Goal: Book appointment/travel/reservation

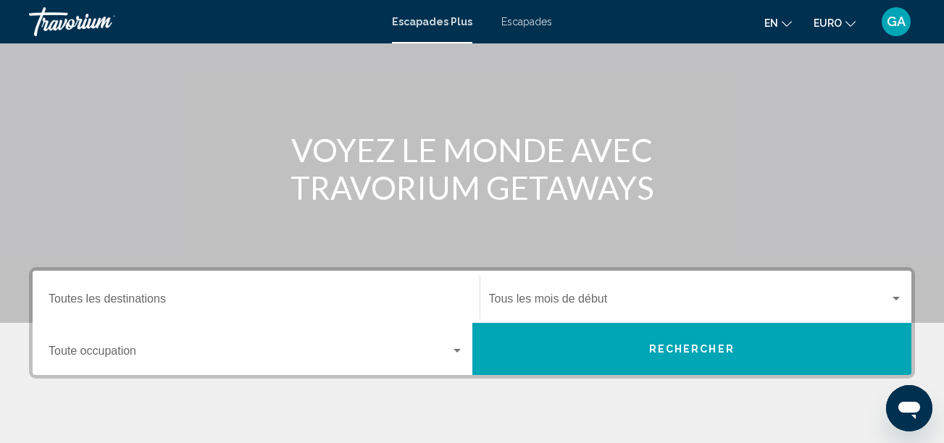
scroll to position [145, 0]
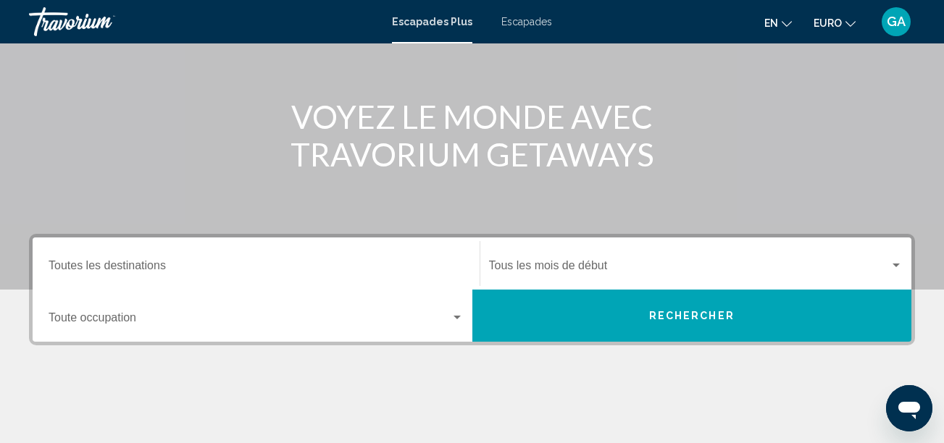
click at [142, 319] on span "Widget de recherche" at bounding box center [250, 320] width 402 height 13
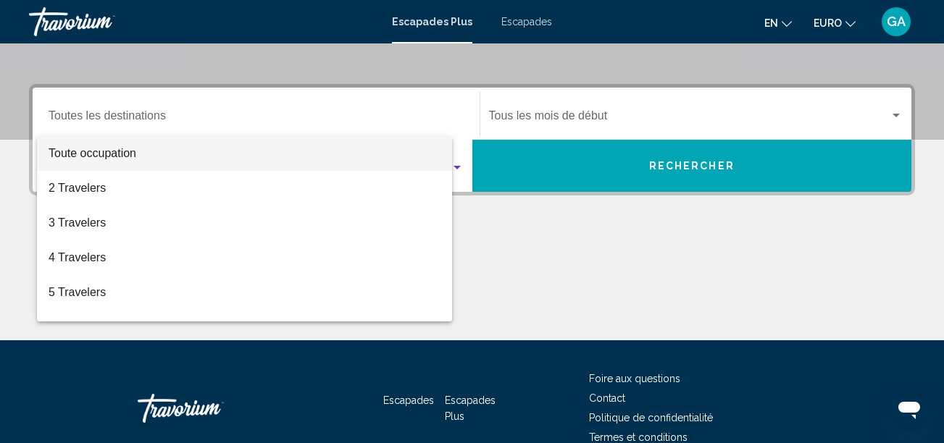
scroll to position [332, 0]
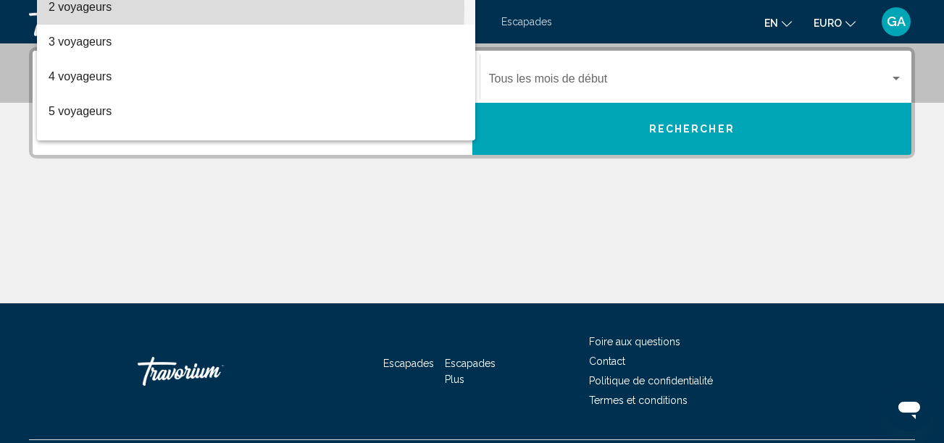
click at [97, 7] on font "2 voyageurs" at bounding box center [80, 7] width 63 height 12
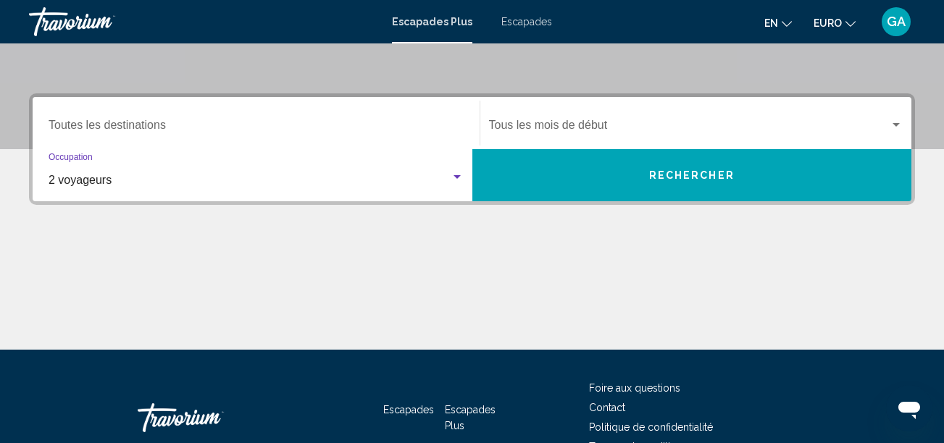
scroll to position [259, 0]
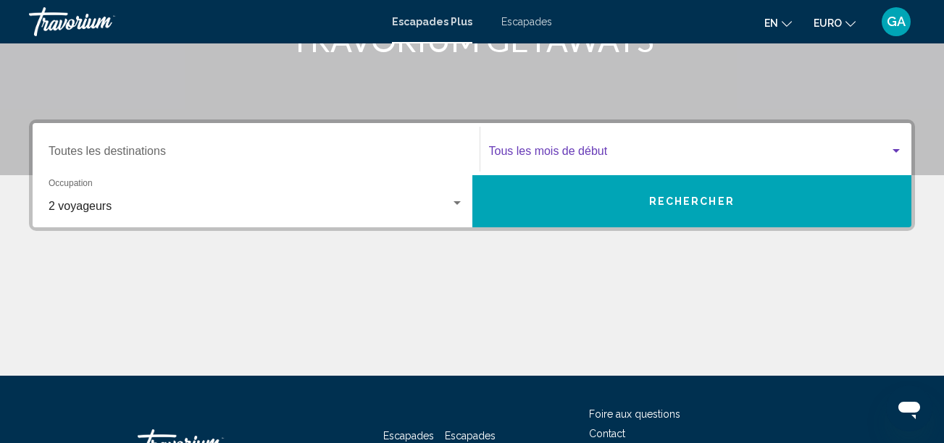
click at [892, 150] on div "Widget de recherche" at bounding box center [895, 151] width 7 height 4
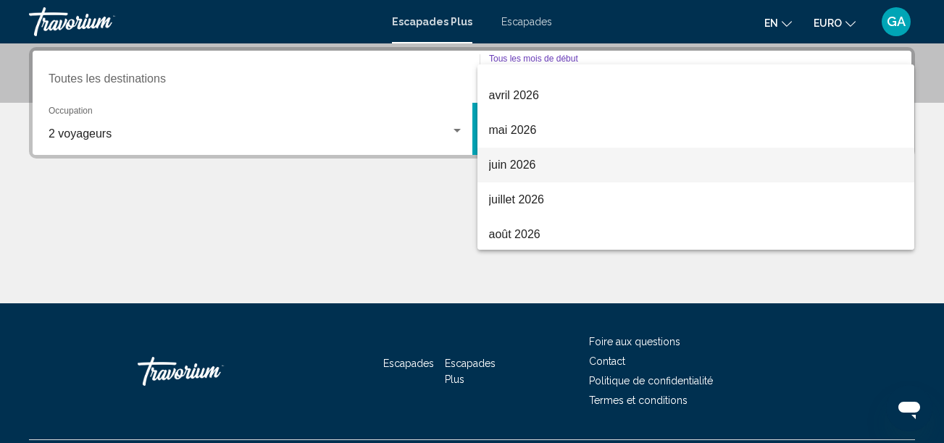
scroll to position [301, 0]
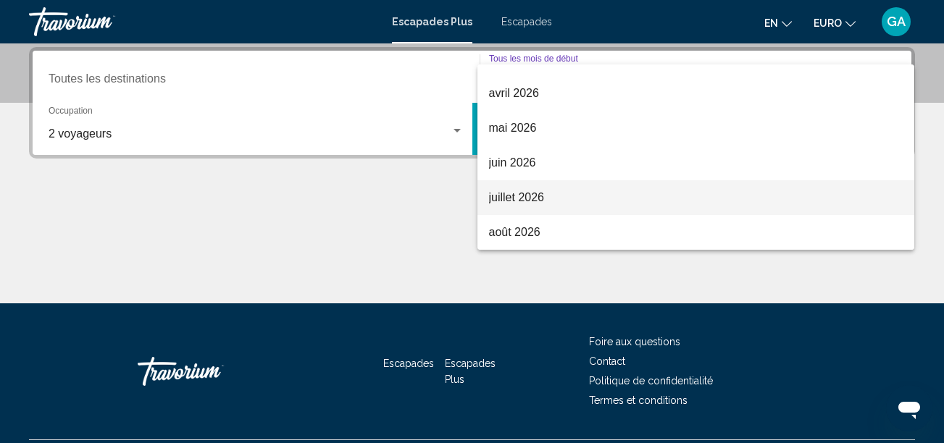
click at [526, 197] on font "juillet 2026" at bounding box center [517, 197] width 56 height 12
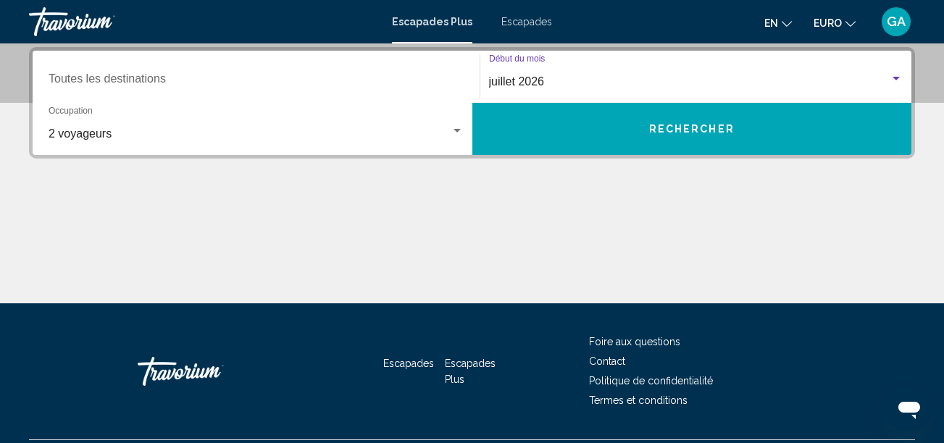
click at [689, 122] on button "Rechercher" at bounding box center [692, 129] width 440 height 52
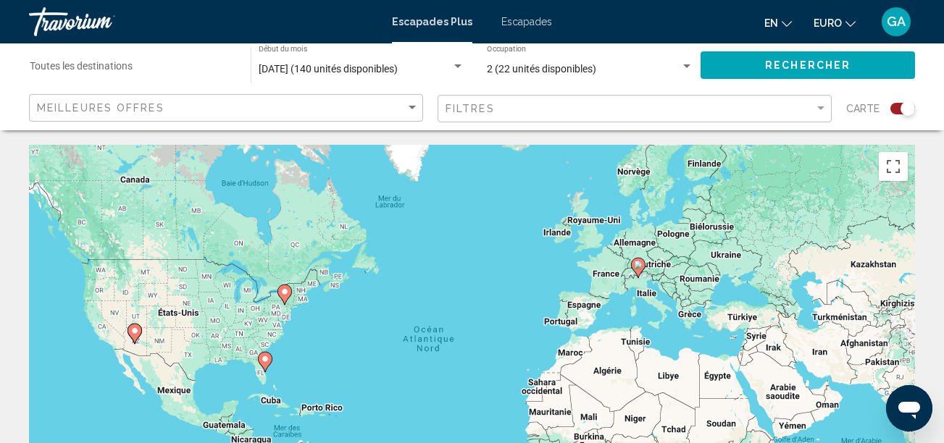
click at [894, 108] on div "Widget de recherche" at bounding box center [902, 109] width 25 height 12
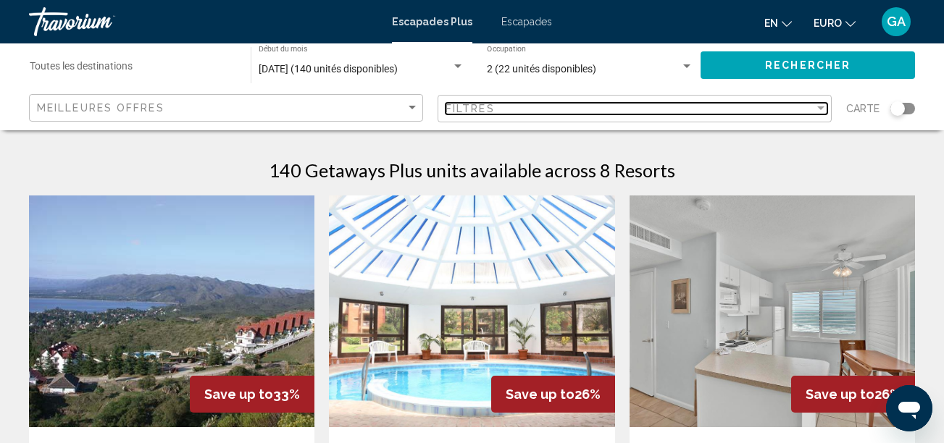
click at [810, 109] on div "Filtres" at bounding box center [629, 109] width 369 height 12
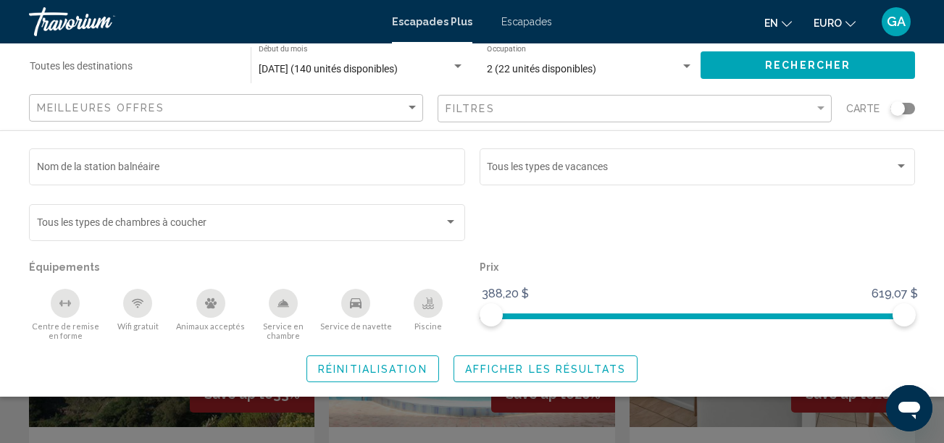
click at [456, 66] on div "Widget de recherche" at bounding box center [457, 66] width 7 height 4
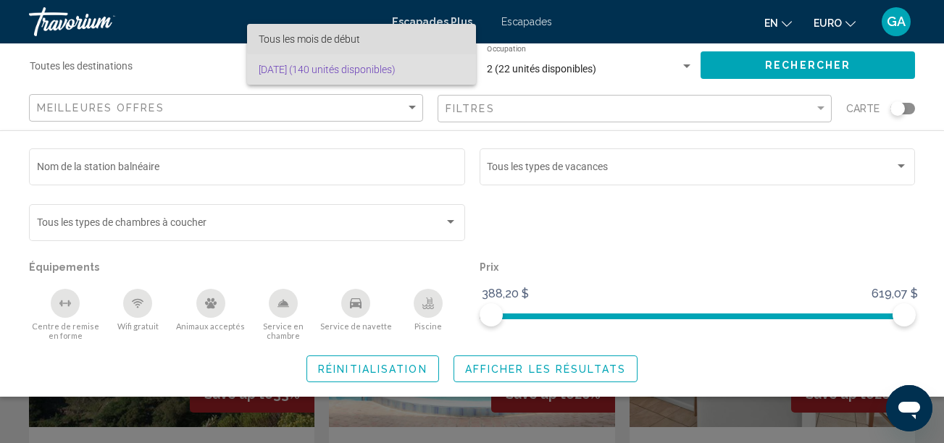
click at [362, 35] on span "Tous les mois de début" at bounding box center [362, 39] width 206 height 30
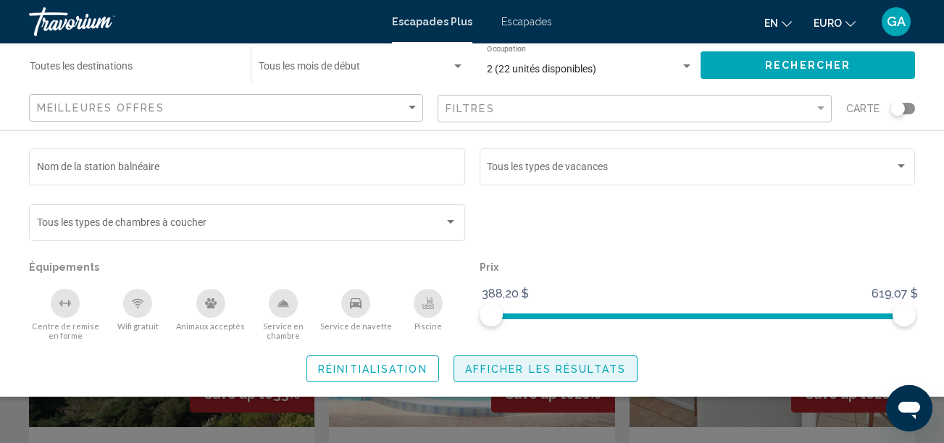
click at [510, 372] on span "Afficher les résultats" at bounding box center [545, 370] width 161 height 12
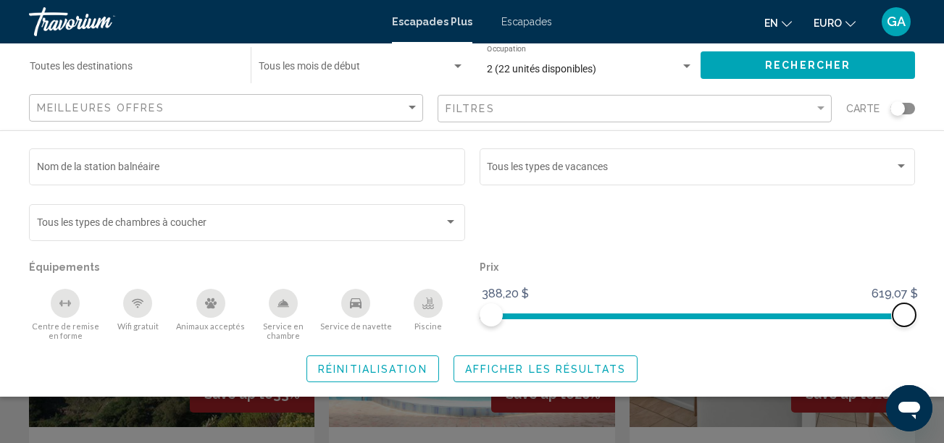
click at [721, 316] on span "Widget de recherche" at bounding box center [697, 317] width 413 height 6
click at [689, 316] on span "Widget de recherche" at bounding box center [606, 317] width 230 height 6
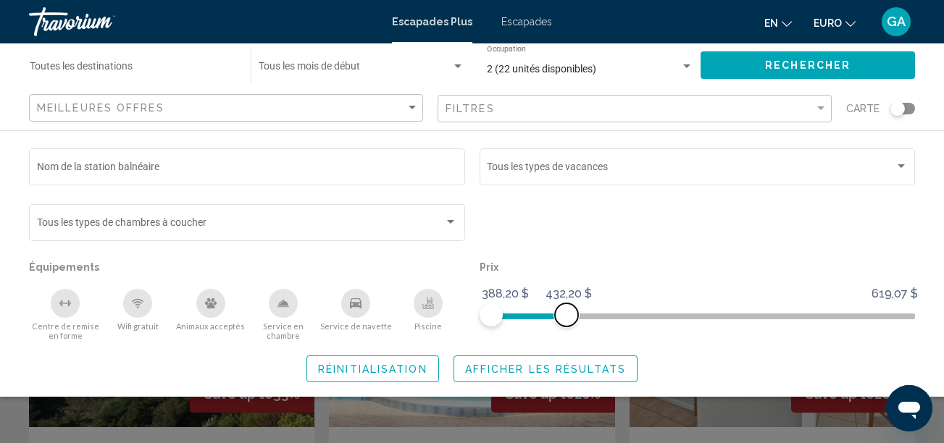
drag, startPoint x: 689, startPoint y: 316, endPoint x: 565, endPoint y: 319, distance: 123.9
click at [565, 319] on span "Widget de recherche" at bounding box center [566, 314] width 23 height 23
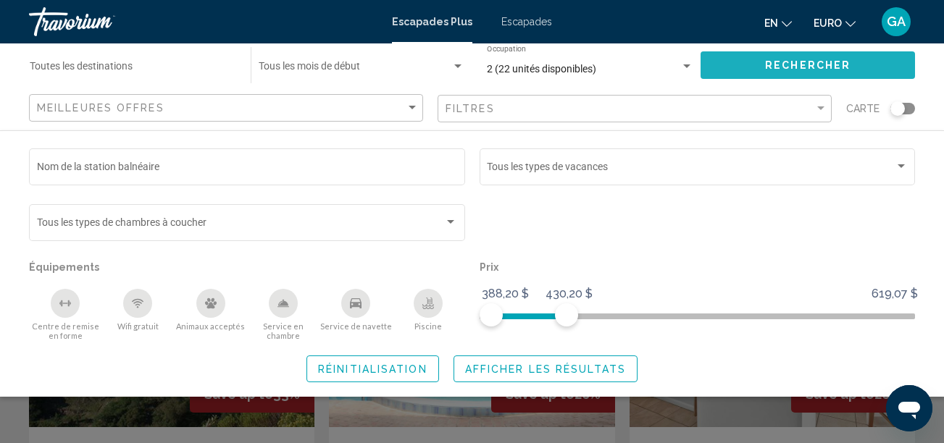
click at [798, 60] on span "Rechercher" at bounding box center [807, 66] width 85 height 12
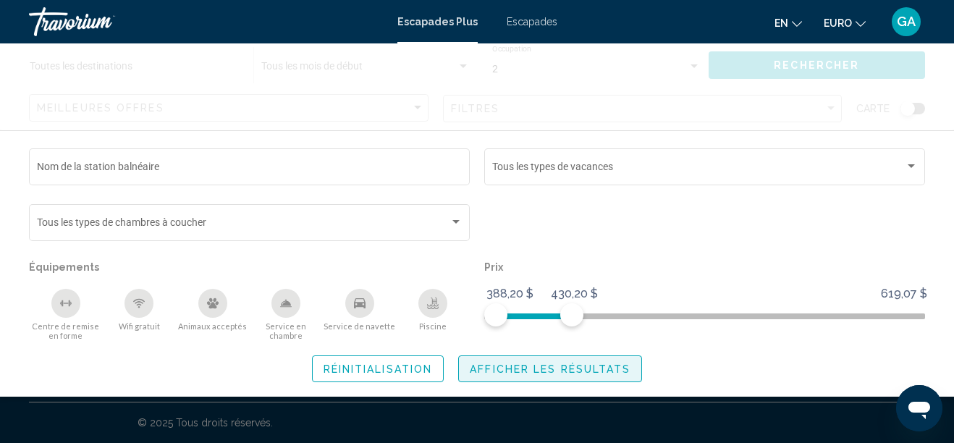
click at [561, 370] on span "Afficher les résultats" at bounding box center [550, 370] width 161 height 12
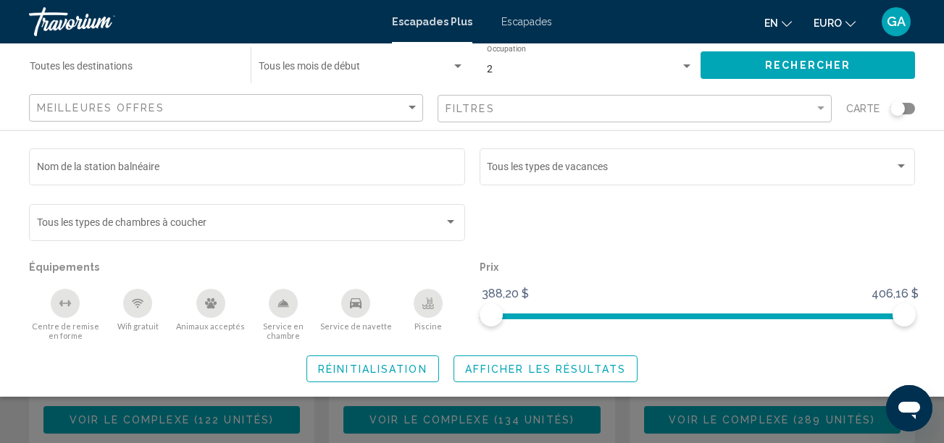
scroll to position [883, 0]
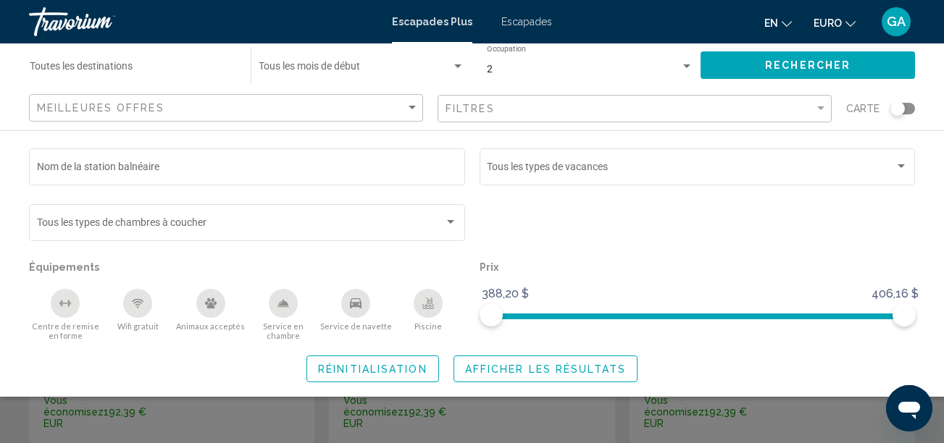
click at [566, 368] on span "Afficher les résultats" at bounding box center [545, 370] width 161 height 12
click at [186, 427] on div "Widget de recherche" at bounding box center [472, 330] width 944 height 226
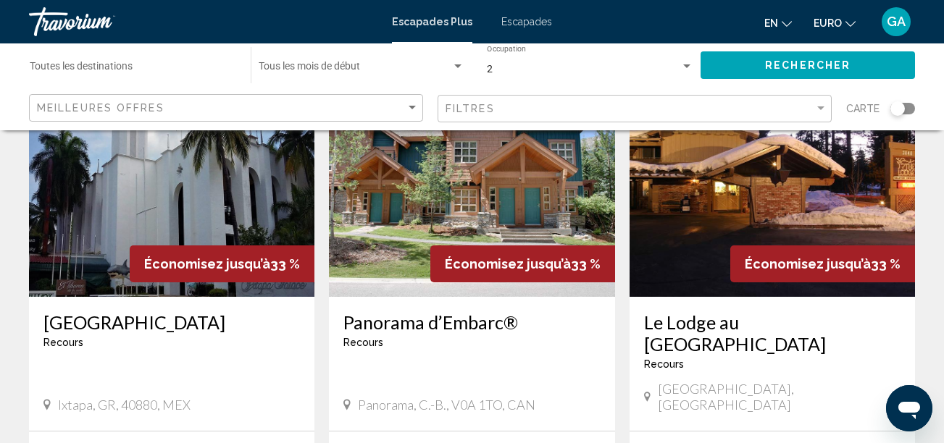
scroll to position [1969, 0]
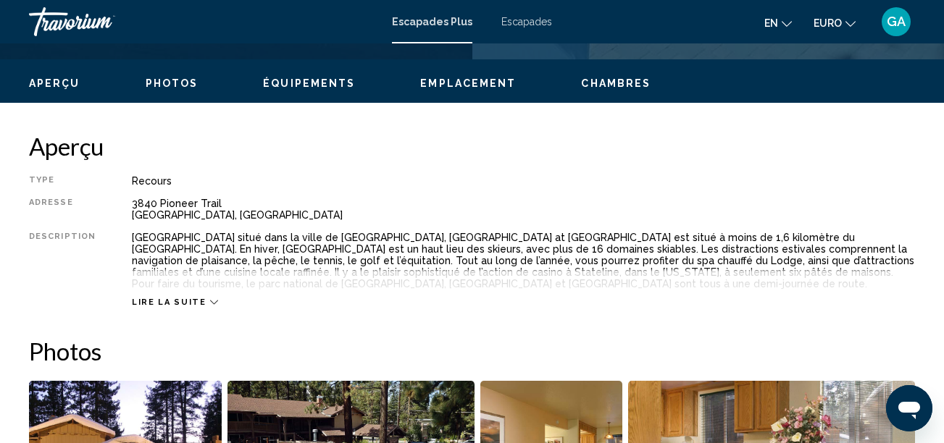
scroll to position [673, 0]
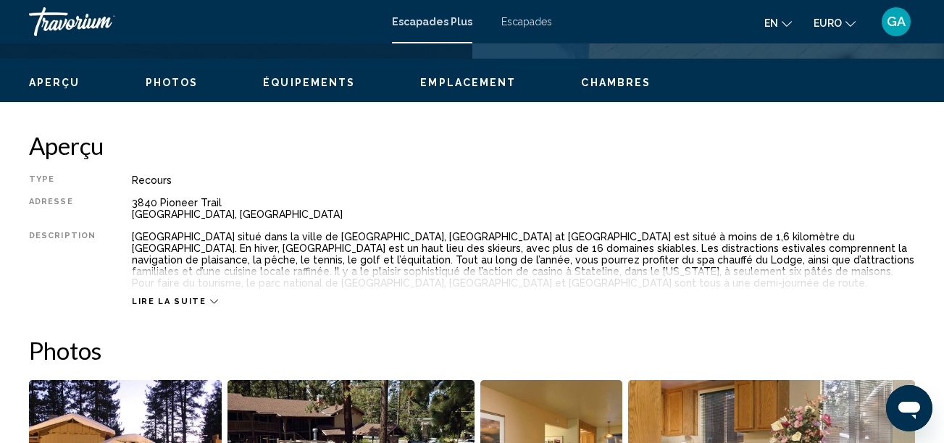
click at [177, 300] on span "Lire la suite" at bounding box center [169, 301] width 74 height 9
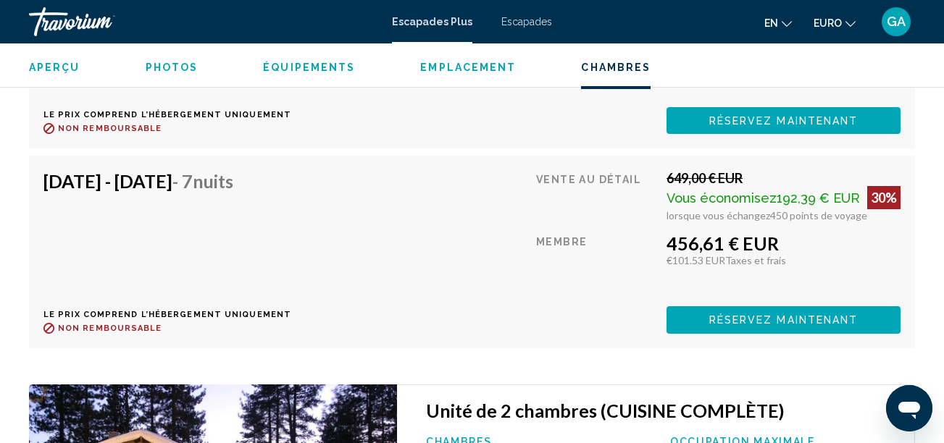
scroll to position [3352, 0]
